Goal: Transaction & Acquisition: Purchase product/service

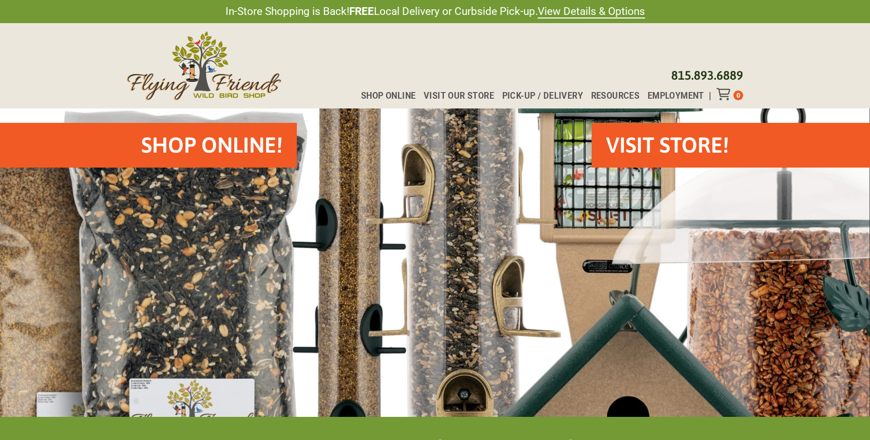
click at [213, 149] on h2 "Shop Online!" at bounding box center [211, 145] width 141 height 30
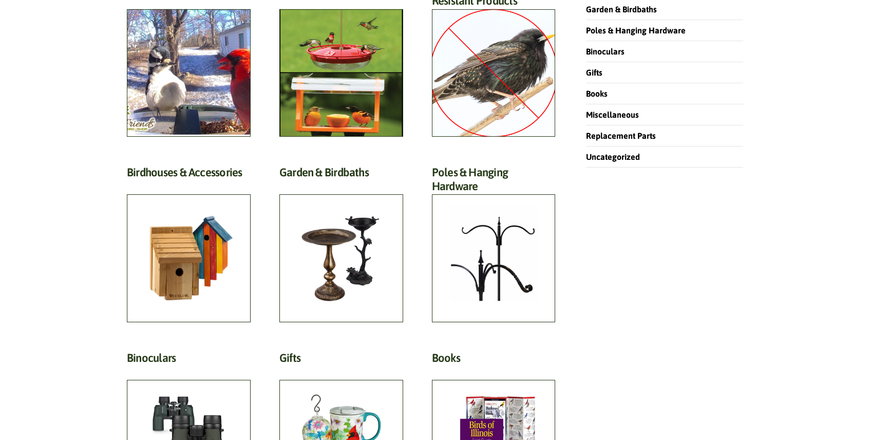
scroll to position [333, 0]
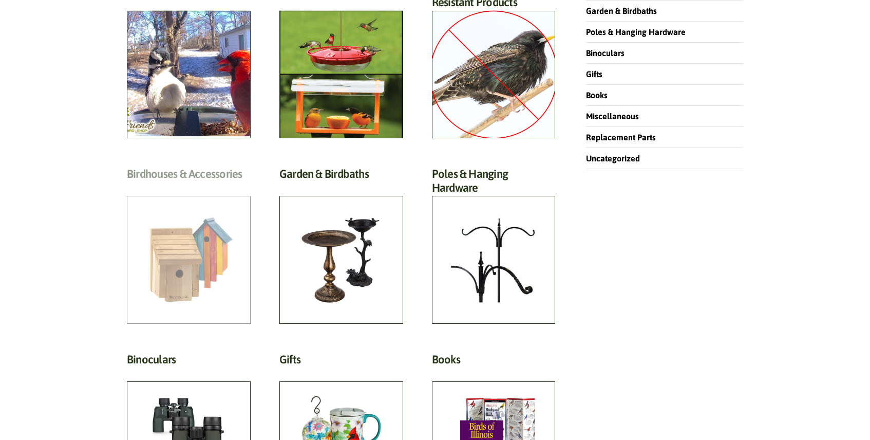
click at [158, 186] on h2 "Birdhouses & Accessories (57)" at bounding box center [189, 176] width 124 height 19
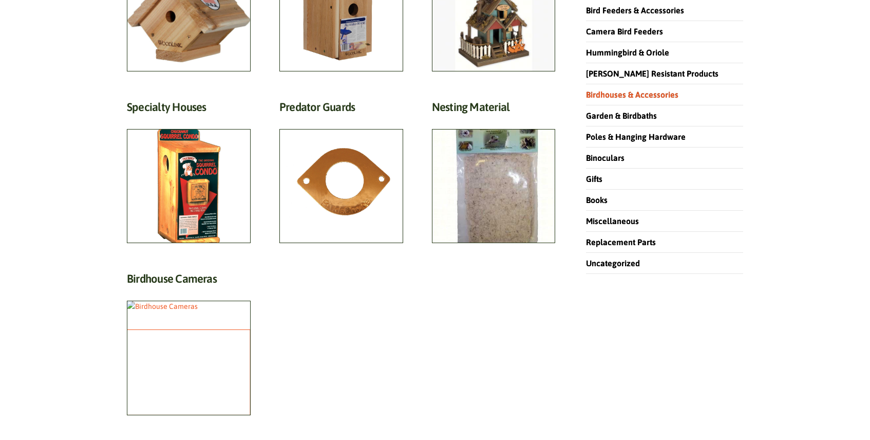
scroll to position [227, 0]
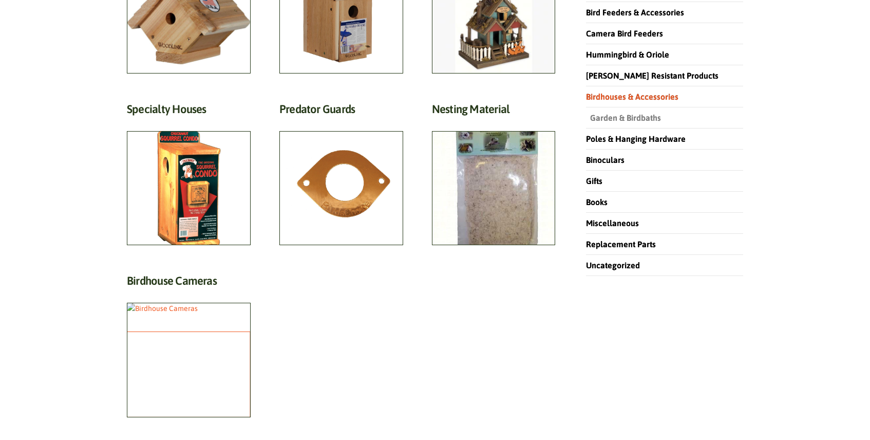
click at [609, 119] on link "Garden & Birdbaths" at bounding box center [623, 117] width 75 height 9
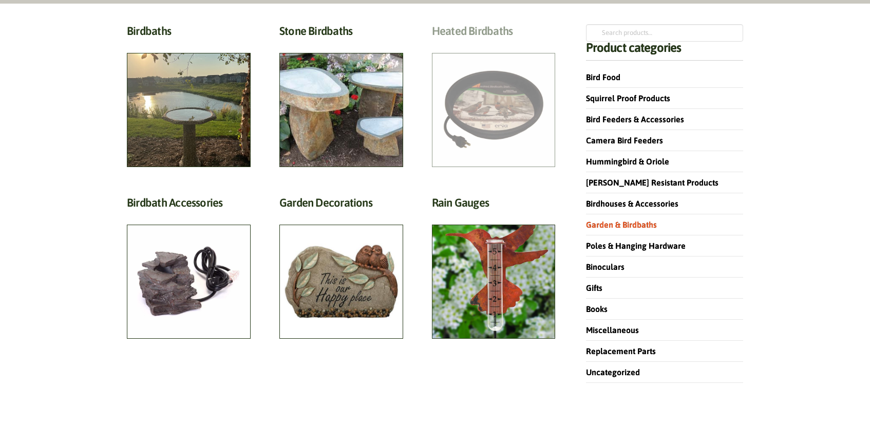
scroll to position [119, 0]
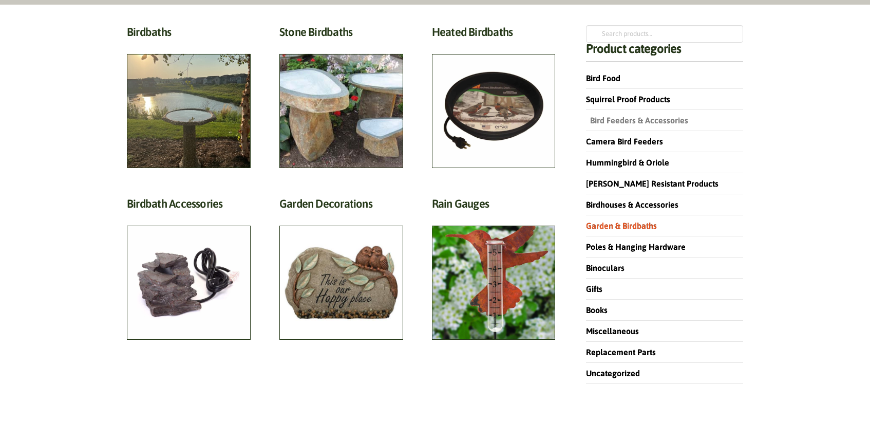
click at [608, 120] on link "Bird Feeders & Accessories" at bounding box center [637, 120] width 102 height 9
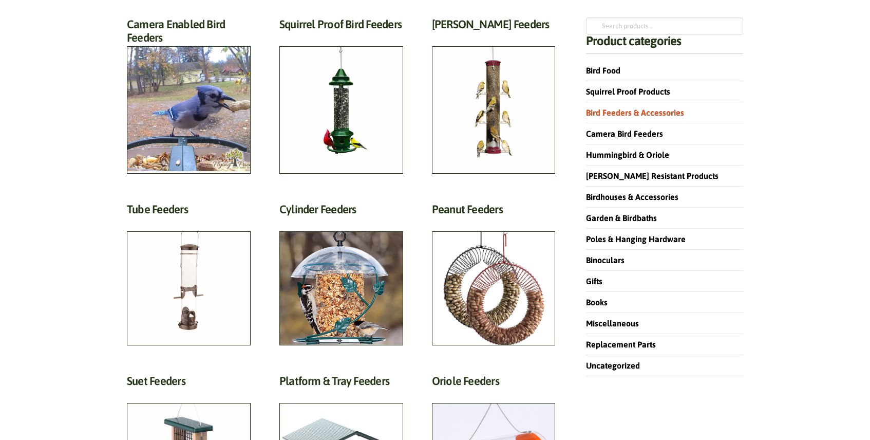
scroll to position [125, 0]
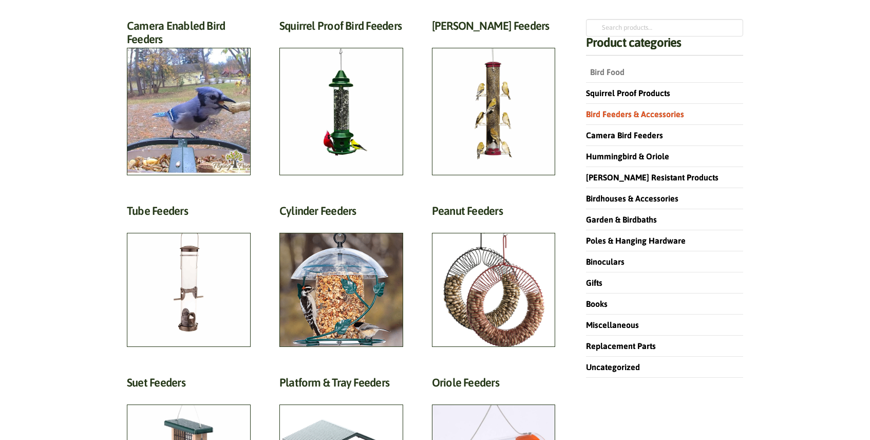
click at [615, 70] on link "Bird Food" at bounding box center [605, 71] width 39 height 9
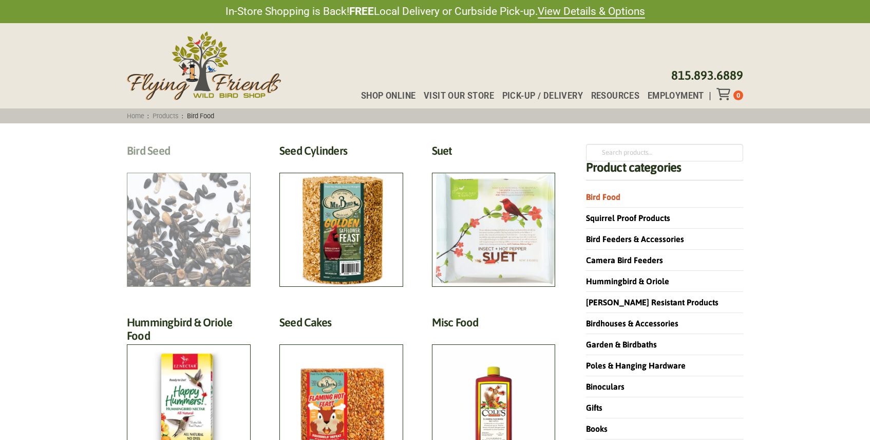
click at [175, 163] on h2 "Bird Seed (30)" at bounding box center [189, 153] width 124 height 19
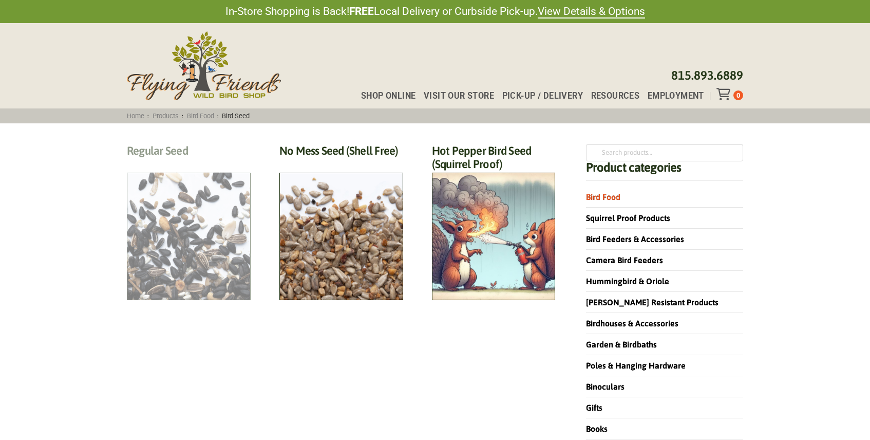
click at [160, 163] on h2 "Regular Seed (18)" at bounding box center [189, 153] width 124 height 19
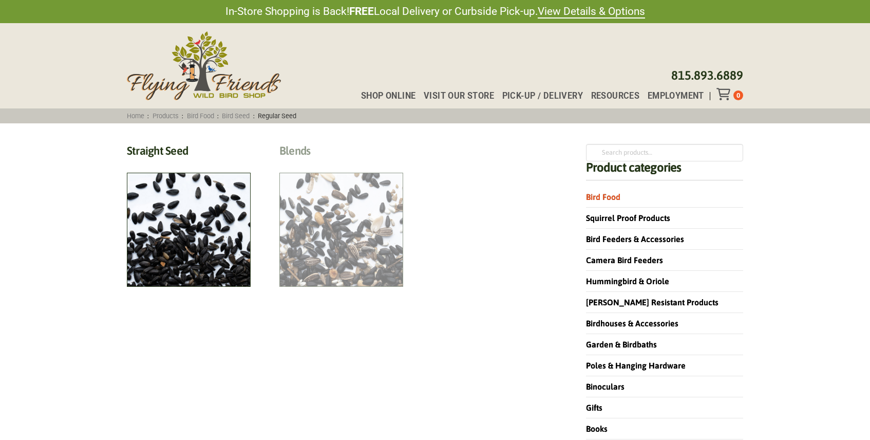
click at [336, 163] on h2 "Blends (6)" at bounding box center [341, 153] width 124 height 19
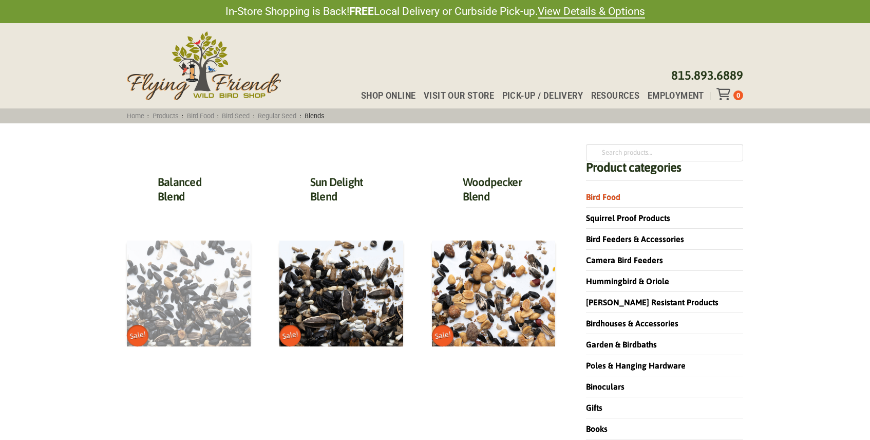
click at [201, 291] on img at bounding box center [189, 293] width 124 height 106
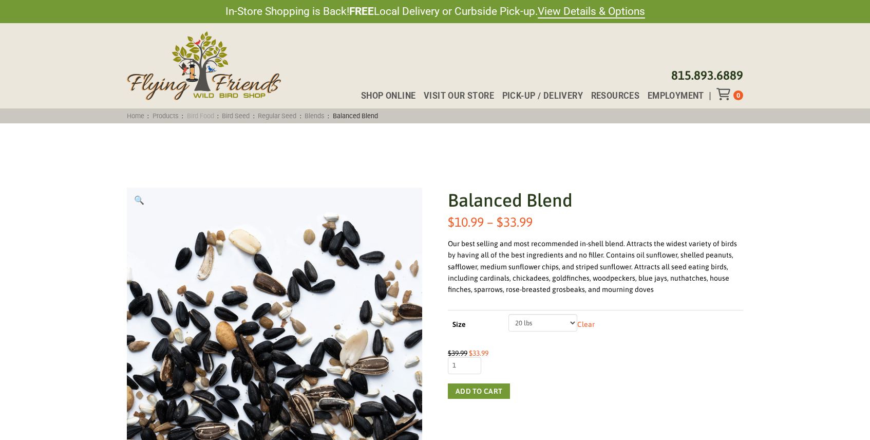
click at [211, 116] on link "Bird Food" at bounding box center [200, 116] width 34 height 8
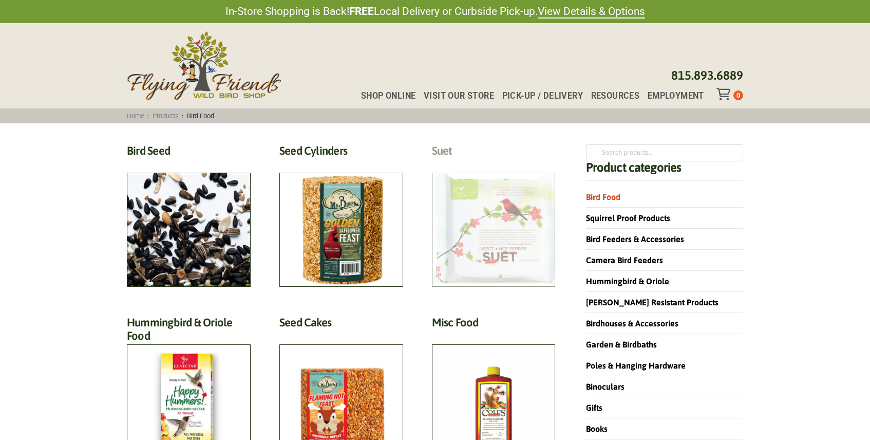
click at [499, 163] on h2 "Suet (18)" at bounding box center [494, 153] width 124 height 19
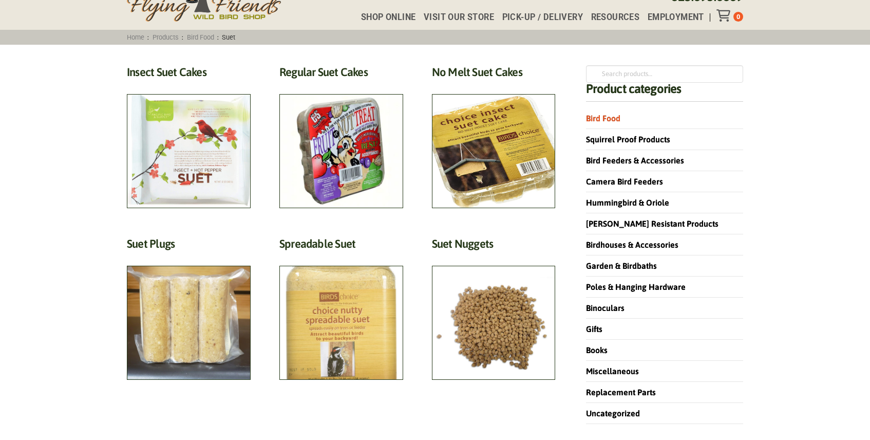
scroll to position [79, 0]
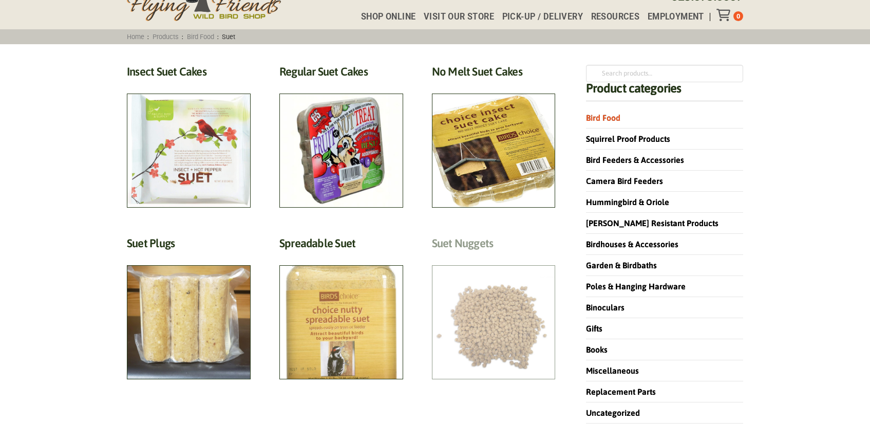
click at [504, 255] on h2 "Suet Nuggets (2)" at bounding box center [494, 245] width 124 height 19
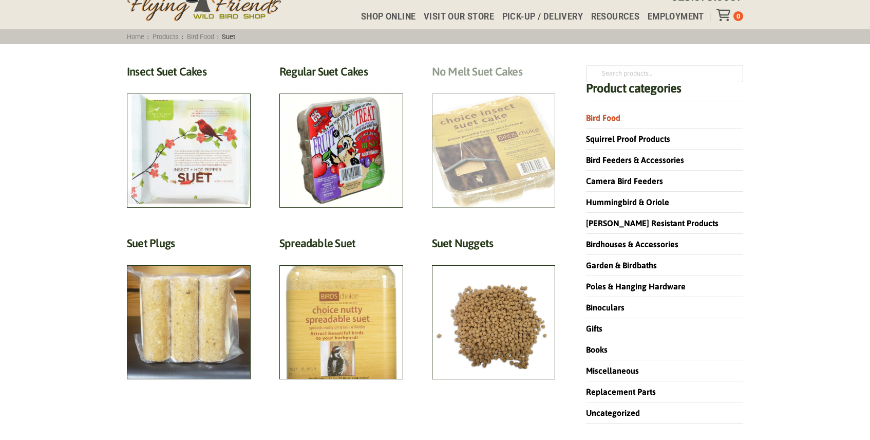
click at [485, 84] on h2 "No Melt Suet Cakes (3)" at bounding box center [494, 74] width 124 height 19
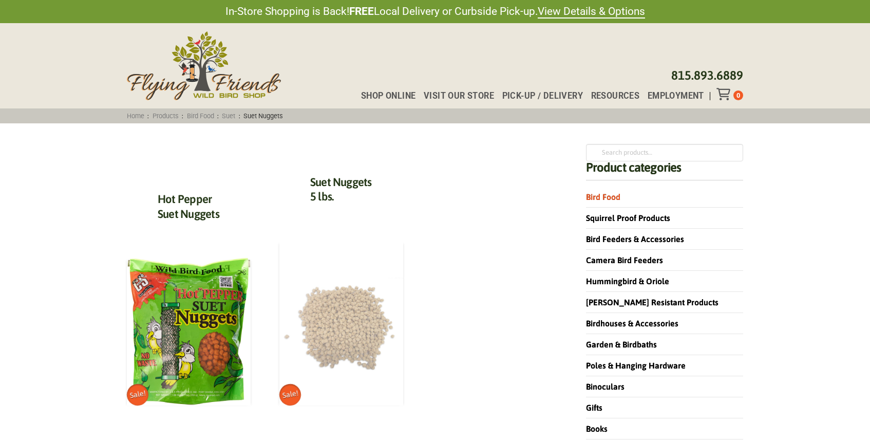
click at [337, 308] on img at bounding box center [341, 322] width 124 height 165
